Goal: Navigation & Orientation: Find specific page/section

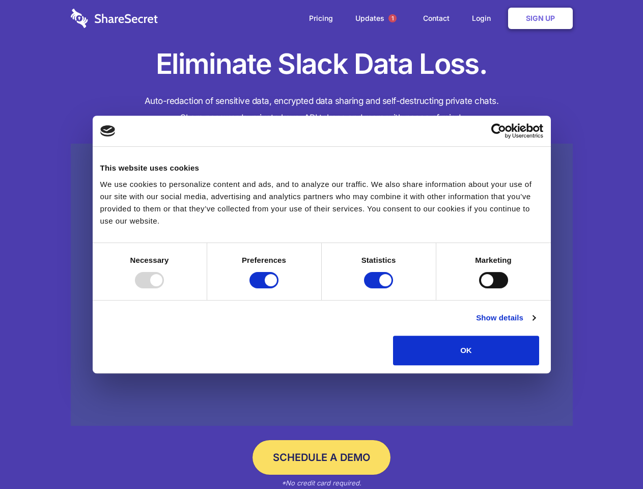
click at [164, 288] on div at bounding box center [149, 280] width 29 height 16
click at [279, 288] on input "Preferences" at bounding box center [264, 280] width 29 height 16
checkbox input "false"
click at [380, 288] on input "Statistics" at bounding box center [378, 280] width 29 height 16
checkbox input "false"
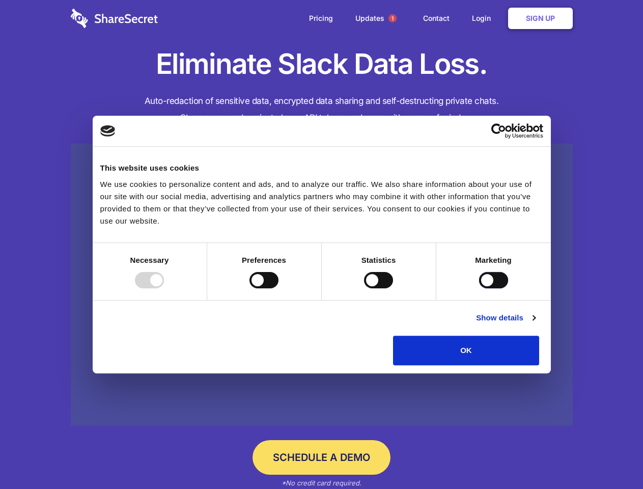
click at [479, 288] on input "Marketing" at bounding box center [493, 280] width 29 height 16
checkbox input "true"
click at [535, 324] on link "Show details" at bounding box center [505, 318] width 59 height 12
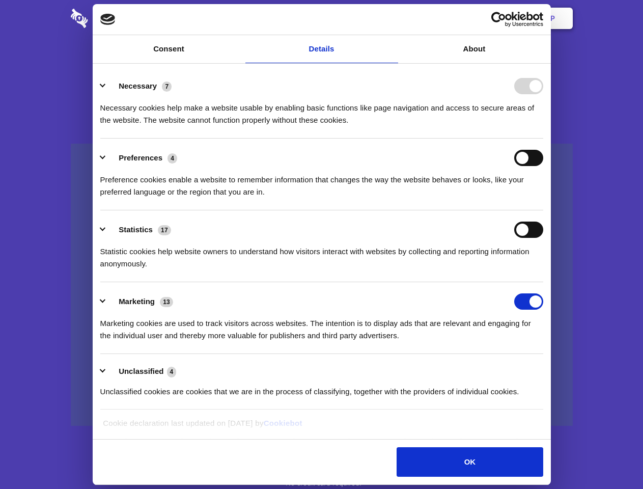
click at [544, 139] on li "Necessary 7 Necessary cookies help make a website usable by enabling basic func…" at bounding box center [321, 103] width 443 height 72
click at [392, 18] on span "1" at bounding box center [393, 18] width 8 height 8
